Goal: Task Accomplishment & Management: Manage account settings

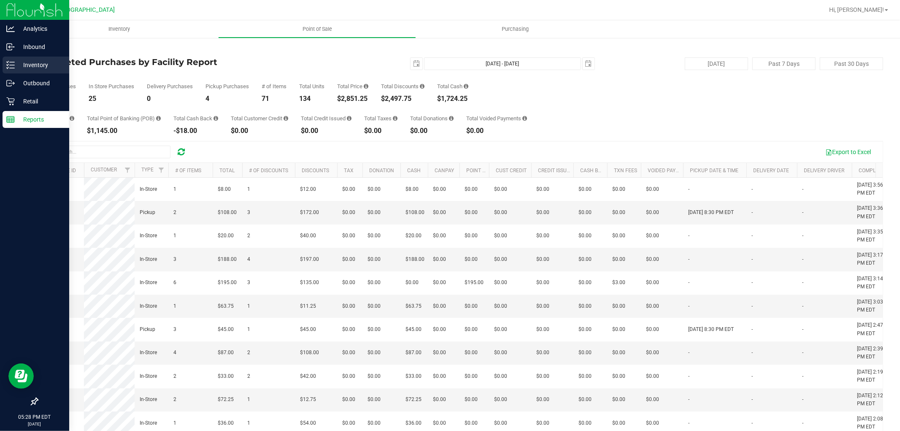
click at [9, 66] on icon at bounding box center [10, 65] width 8 height 8
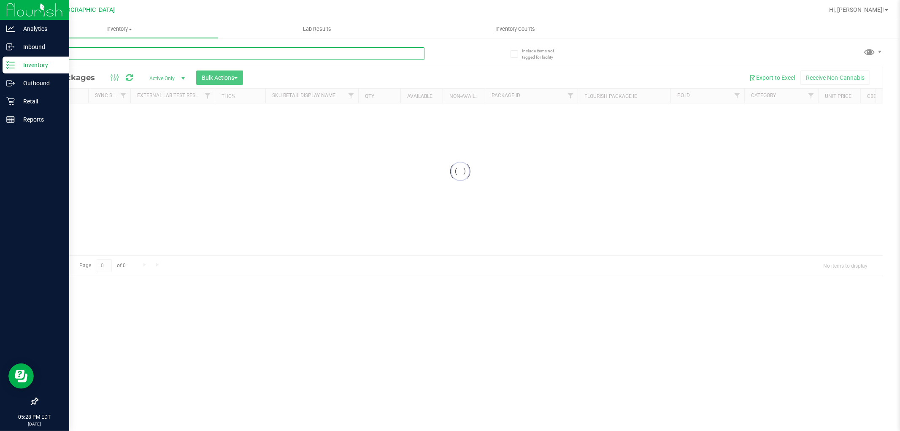
click at [148, 54] on div "Inventory All packages All inventory Waste log Create inventory Lab Results Inv…" at bounding box center [460, 225] width 880 height 411
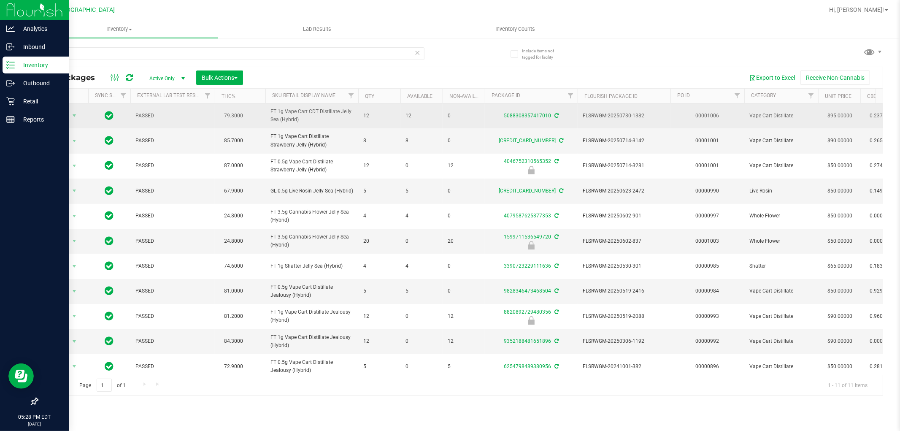
click at [293, 115] on span "FT 1g Vape Cart CDT Distillate Jelly Sea (Hybrid)" at bounding box center [311, 116] width 83 height 16
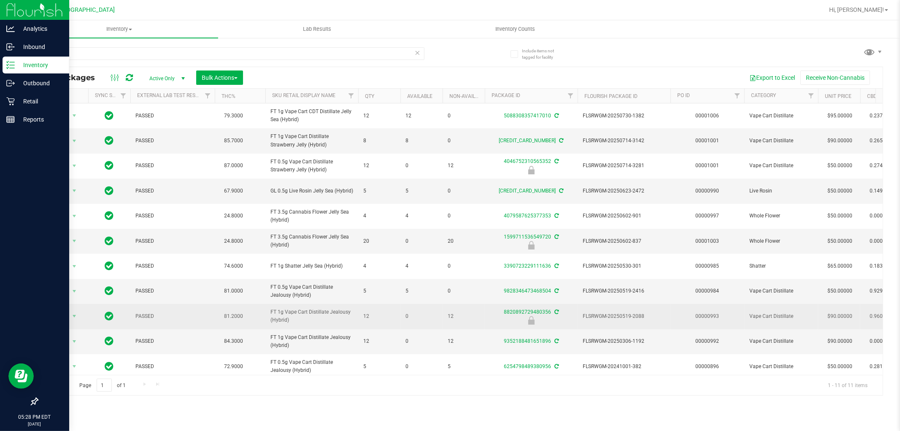
click at [297, 313] on td "FT 1g Vape Cart Distillate Jealousy (Hybrid)" at bounding box center [311, 316] width 93 height 25
click at [294, 317] on span "FT 1g Vape Cart Distillate Jealousy (Hybrid)" at bounding box center [311, 316] width 83 height 16
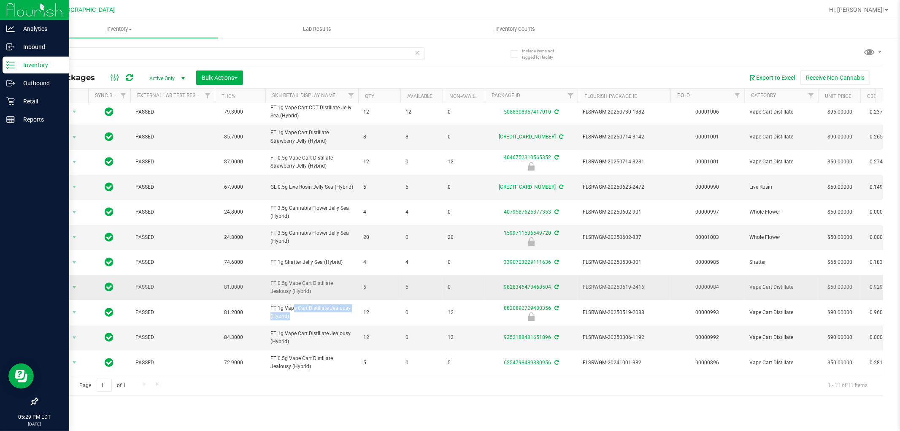
scroll to position [17, 0]
copy tr "FT 1g Vape Cart Distillate Jealousy (Hybrid)"
drag, startPoint x: 45, startPoint y: 58, endPoint x: 0, endPoint y: 58, distance: 45.1
click at [0, 58] on div "Analytics Inbound Inventory Outbound Retail Reports 05:29 PM EDT [DATE] 08/19 […" at bounding box center [450, 215] width 900 height 431
paste input "FT 1g Vape Cart Distillate Jealousy (Hybrid)"
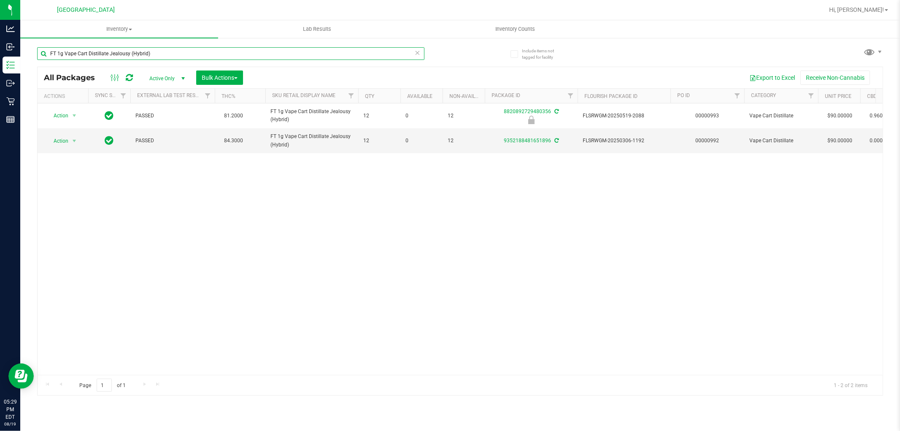
type input "FT 1g Vape Cart Distillate Jealousy (Hybrid)"
click at [325, 273] on div "Action Action Edit attributes Global inventory Locate package Package audit log…" at bounding box center [460, 238] width 845 height 271
click at [292, 56] on input "FT 1g Vape Cart Distillate Jealousy (Hybrid)" at bounding box center [230, 53] width 387 height 13
click at [415, 53] on icon at bounding box center [418, 52] width 6 height 10
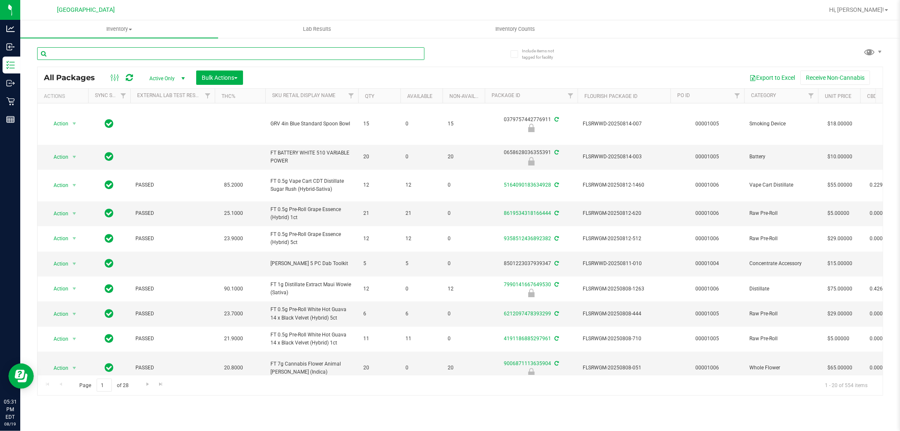
click at [92, 56] on input "text" at bounding box center [230, 53] width 387 height 13
drag, startPoint x: 92, startPoint y: 65, endPoint x: 89, endPoint y: 69, distance: 5.1
drag, startPoint x: 89, startPoint y: 69, endPoint x: 158, endPoint y: 57, distance: 69.8
click at [158, 57] on input "text" at bounding box center [230, 53] width 387 height 13
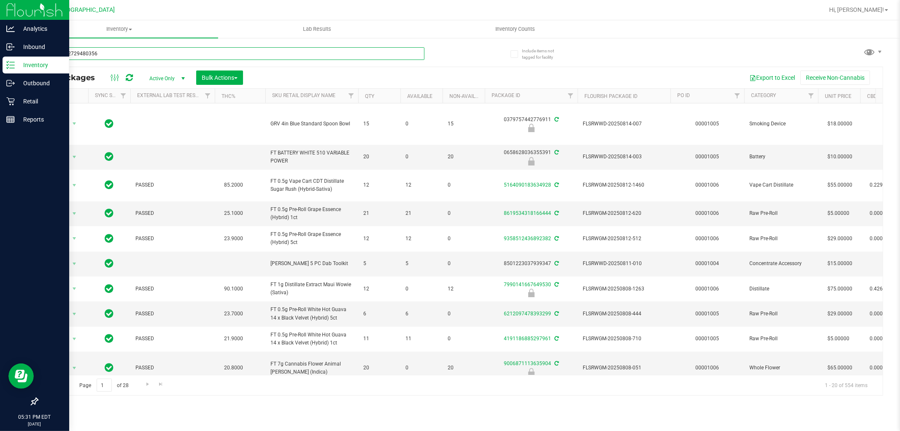
type input "8820892729480356"
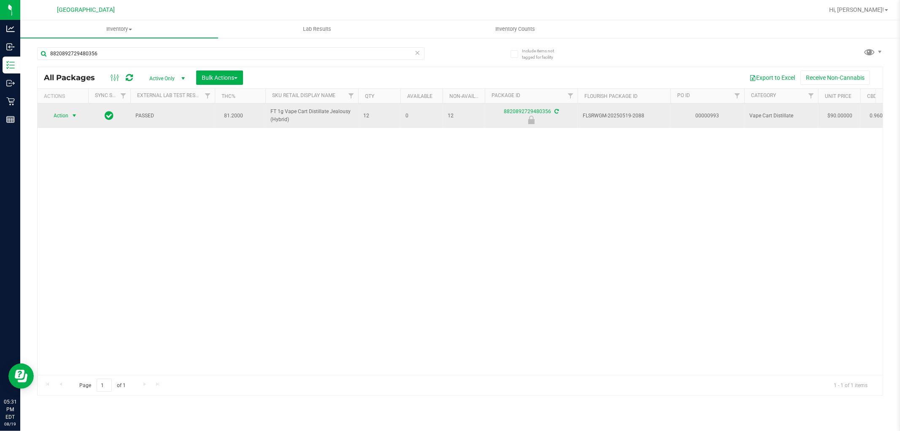
click at [65, 114] on span "Action" at bounding box center [57, 116] width 23 height 12
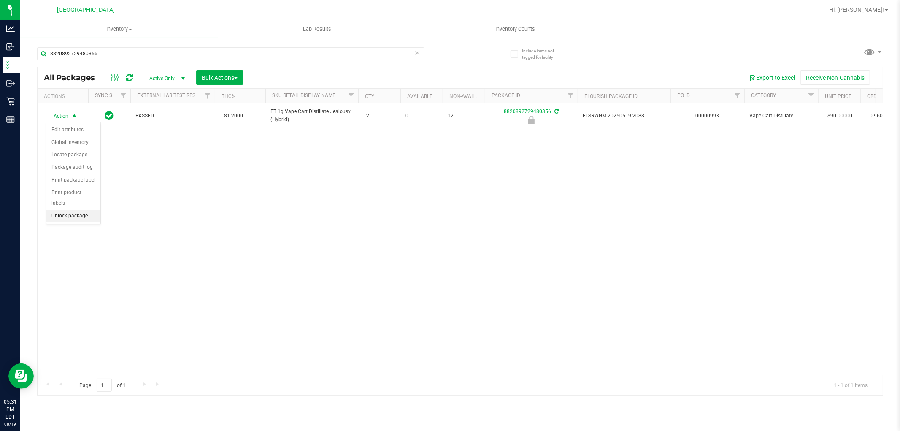
click at [85, 217] on li "Unlock package" at bounding box center [73, 216] width 54 height 13
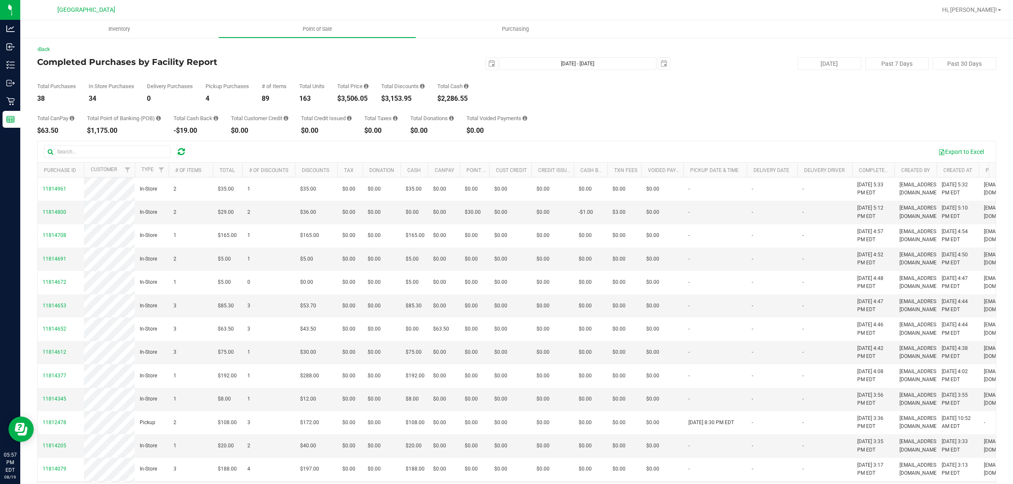
drag, startPoint x: 187, startPoint y: 155, endPoint x: 178, endPoint y: 155, distance: 8.9
click at [186, 155] on div at bounding box center [181, 152] width 13 height 10
click at [176, 156] on div at bounding box center [119, 152] width 150 height 13
click at [176, 156] on div at bounding box center [181, 152] width 13 height 10
click at [177, 156] on div at bounding box center [181, 152] width 13 height 10
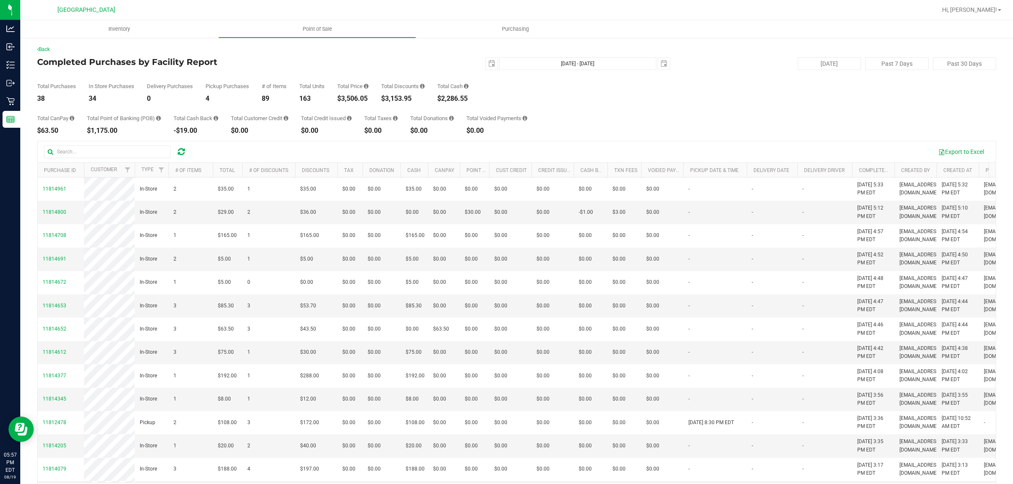
click at [178, 156] on icon at bounding box center [181, 152] width 7 height 8
click at [357, 93] on div "Total Price $3,506.05" at bounding box center [352, 93] width 31 height 19
copy div "3,506.05"
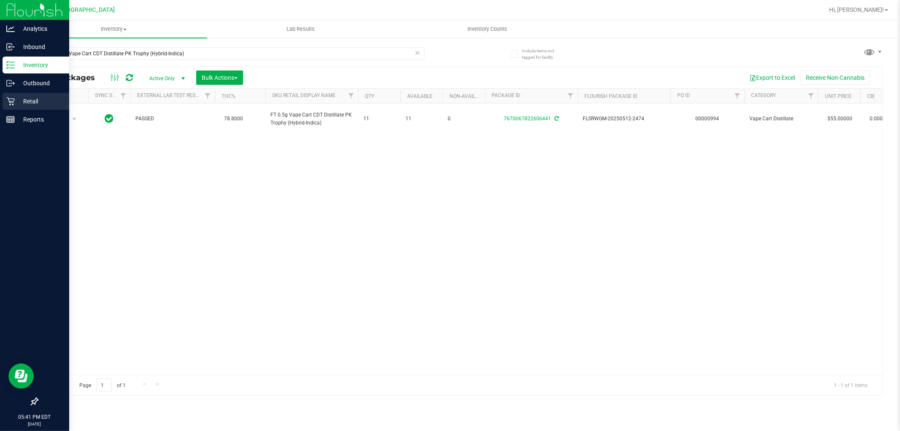
click at [10, 104] on icon at bounding box center [10, 101] width 8 height 8
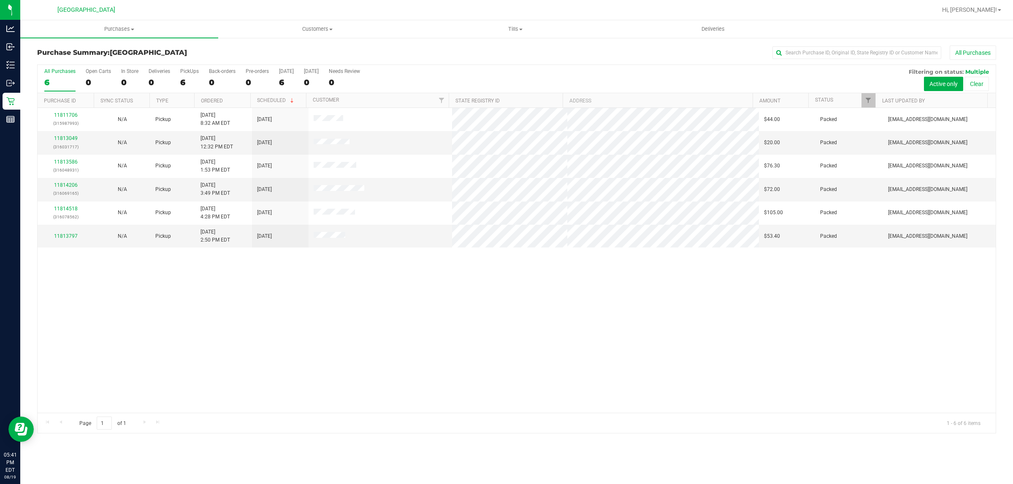
click at [505, 297] on div "11811706 (315987993) N/A Pickup 8/19/2025 8:32 AM EDT 8/19/2025 $44.00 Packed a…" at bounding box center [517, 260] width 958 height 305
